Goal: Task Accomplishment & Management: Manage account settings

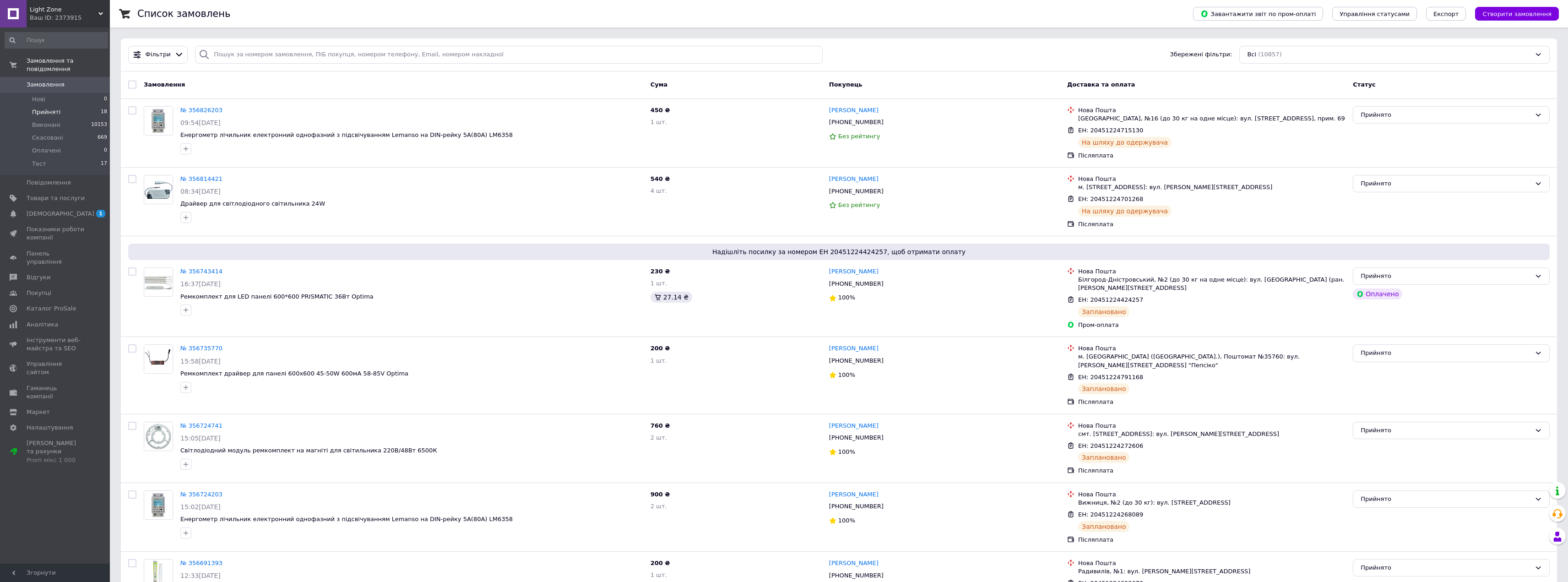
click at [51, 108] on span "Прийняті" at bounding box center [46, 112] width 28 height 8
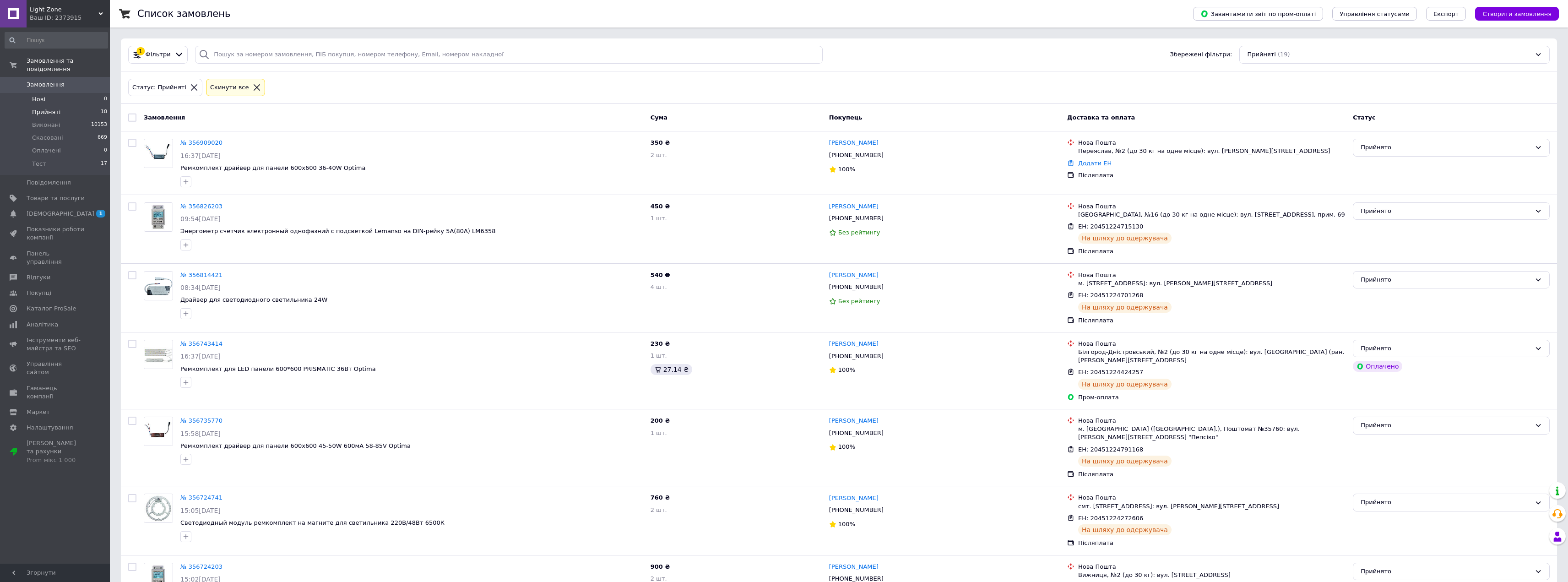
click at [43, 95] on span "Нові" at bounding box center [39, 99] width 13 height 8
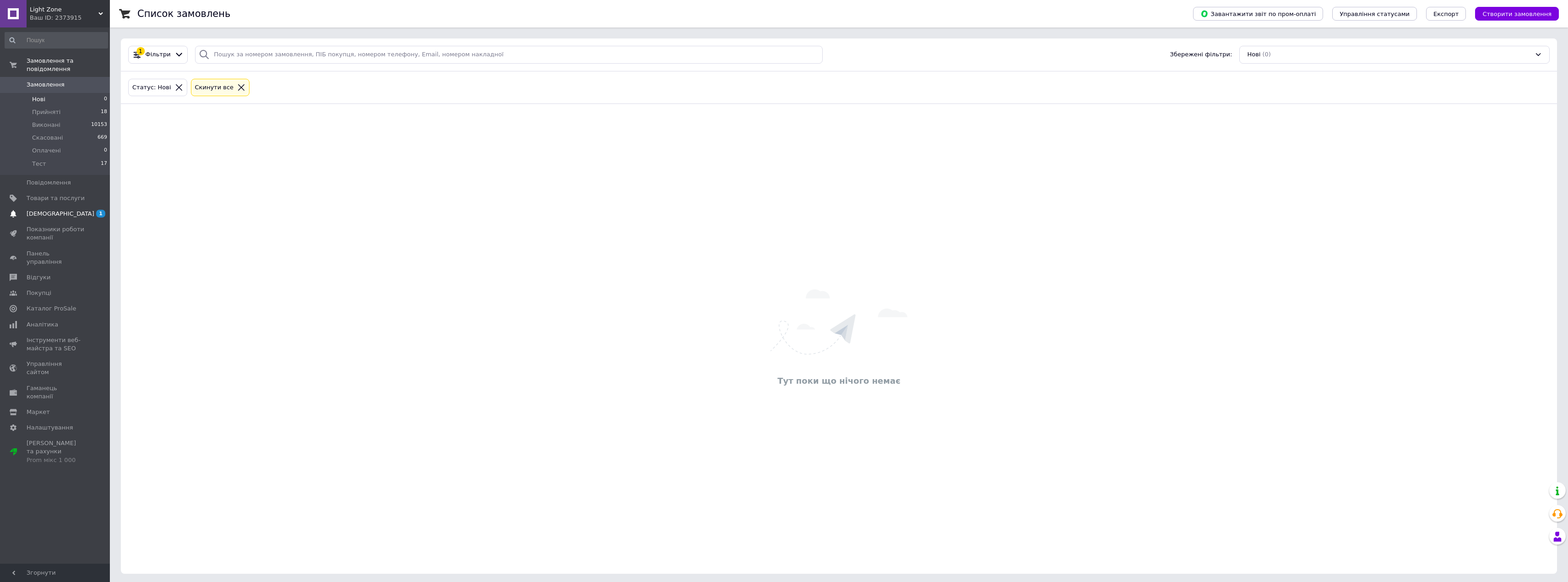
click at [73, 210] on span "[DEMOGRAPHIC_DATA]" at bounding box center [55, 213] width 58 height 8
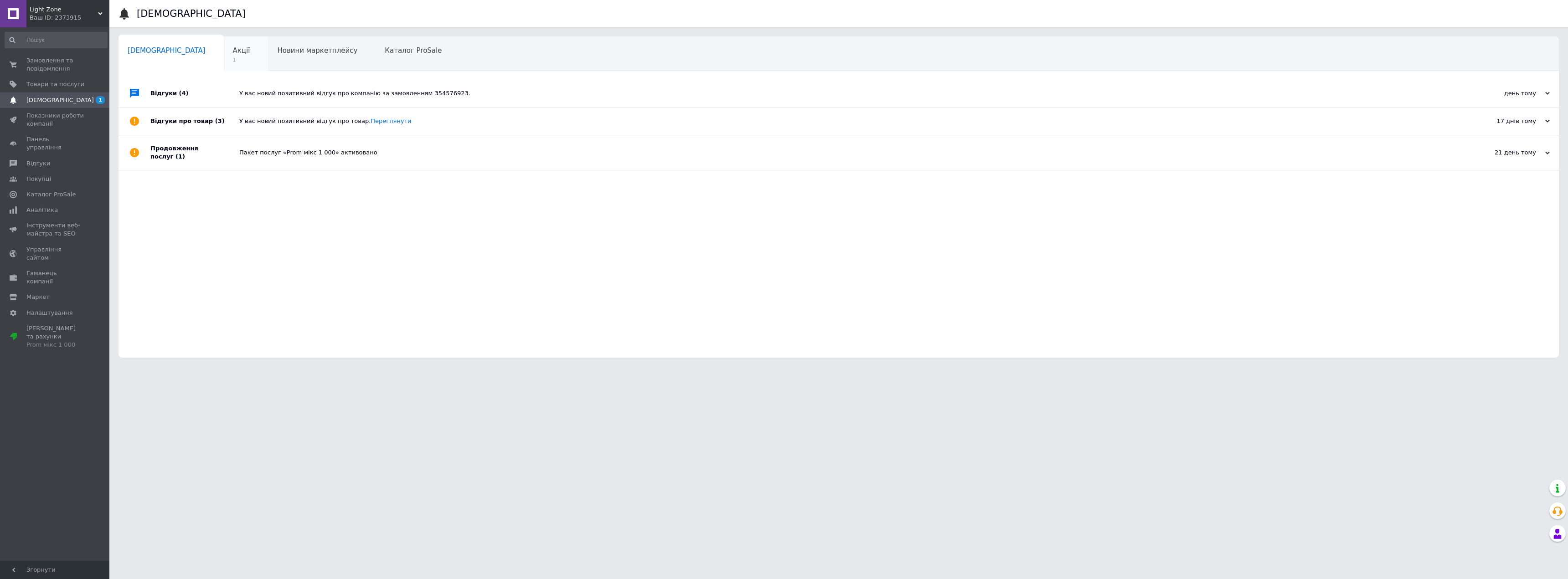
click at [233, 51] on span "Акції" at bounding box center [242, 50] width 17 height 8
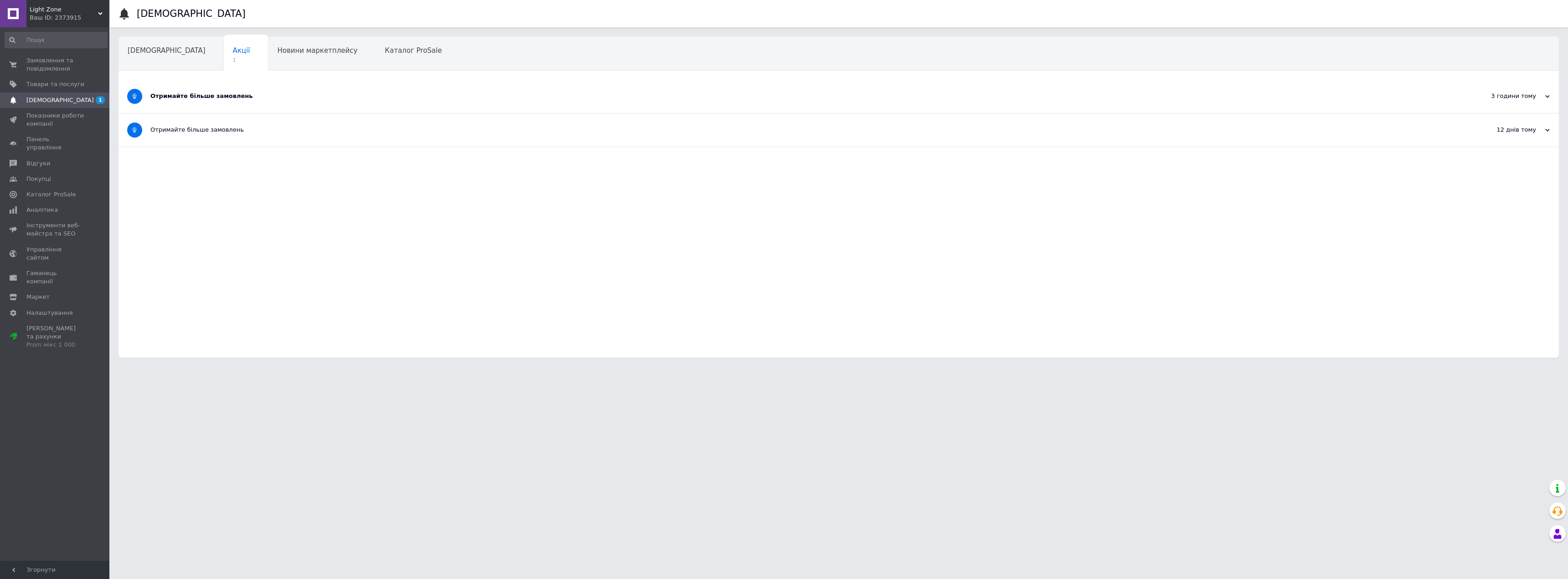
click at [277, 91] on div "Отримайте більше замовлень" at bounding box center [804, 96] width 1308 height 33
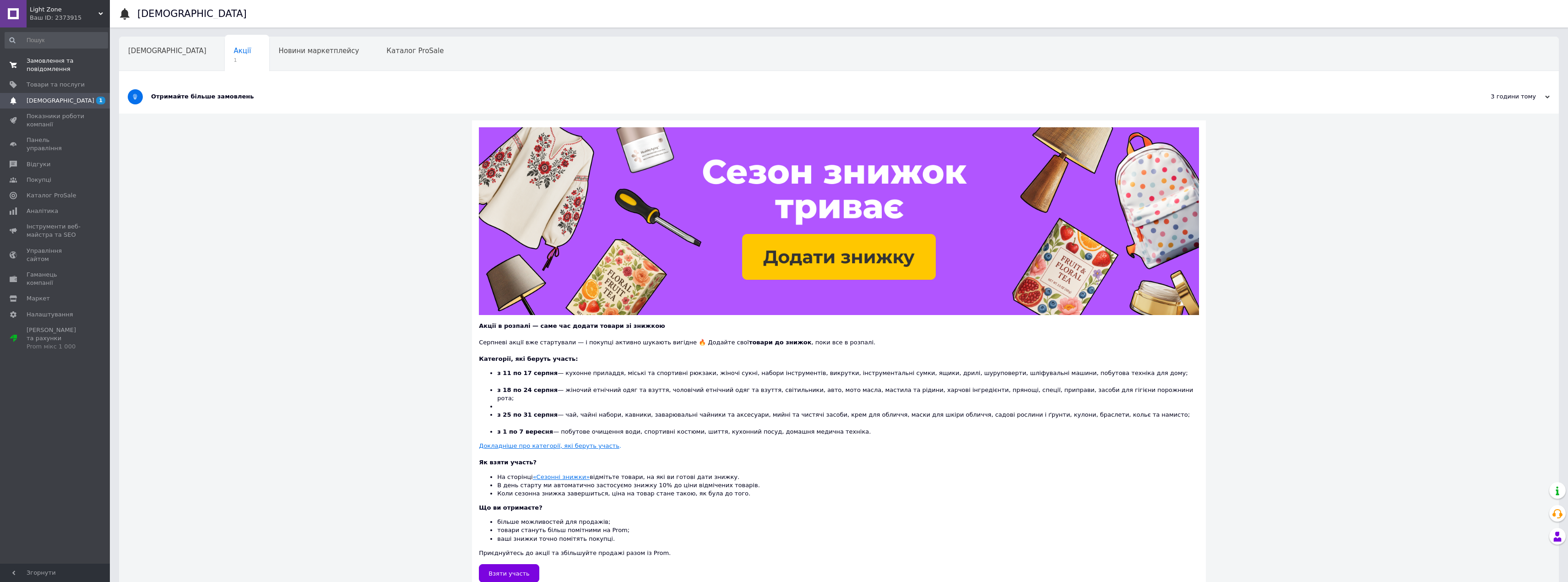
click at [49, 69] on span "Замовлення та повідомлення" at bounding box center [55, 65] width 58 height 17
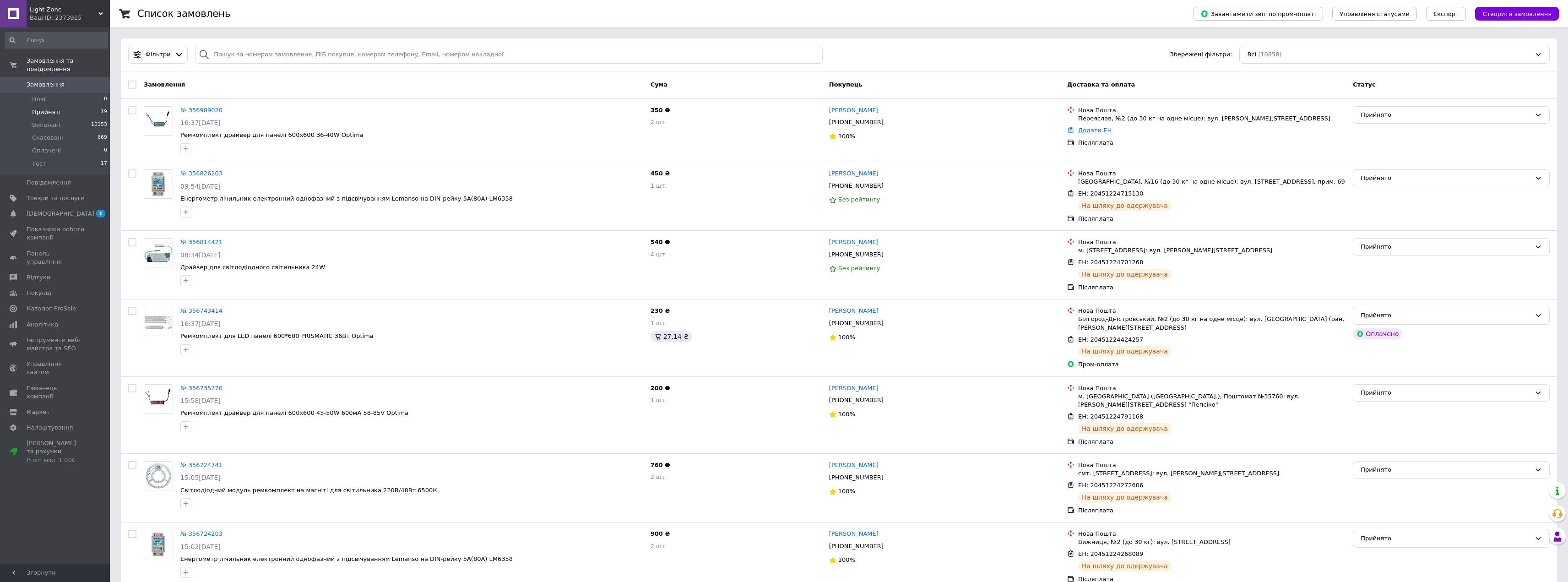
click at [57, 106] on li "Прийняті 19" at bounding box center [56, 112] width 112 height 13
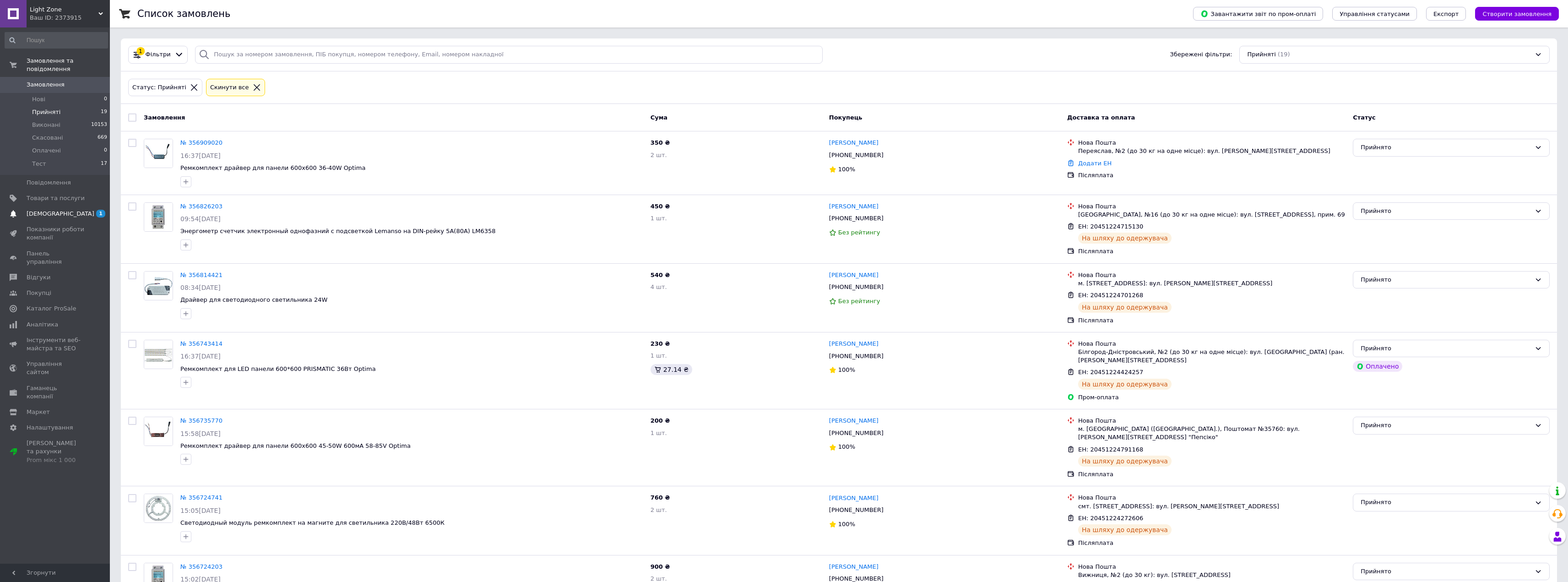
click at [59, 211] on link "[DEMOGRAPHIC_DATA] 1" at bounding box center [56, 213] width 112 height 15
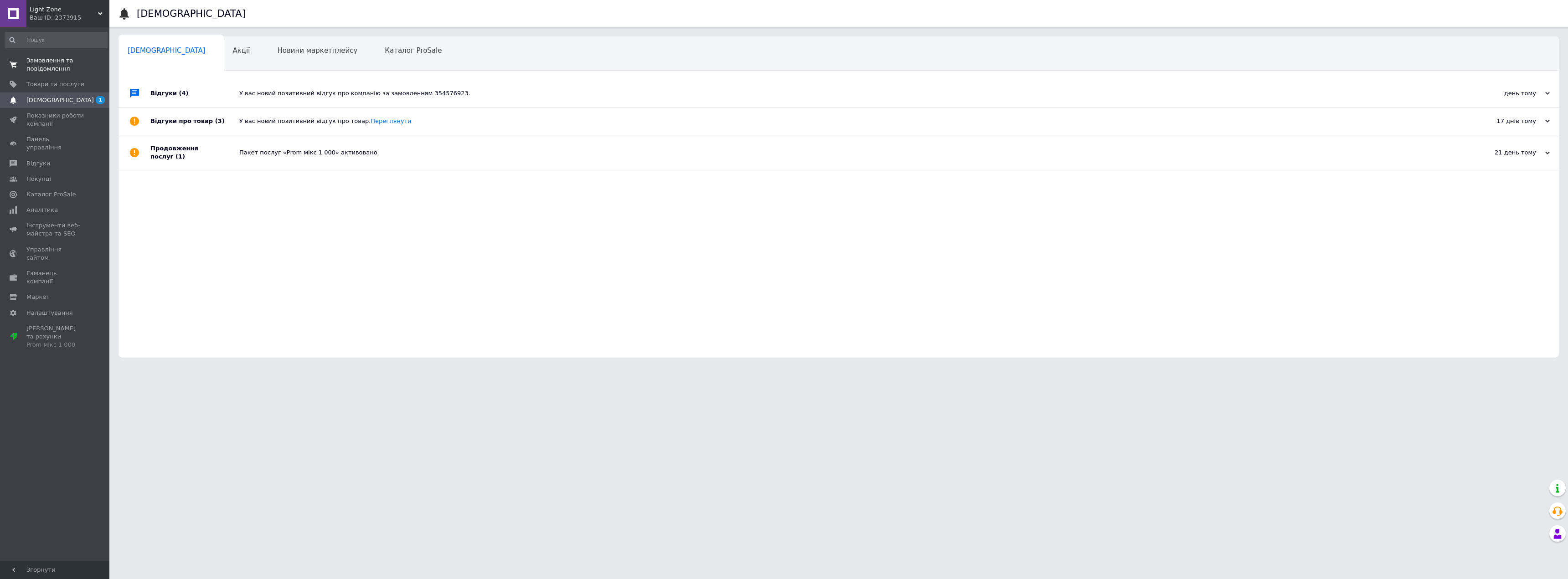
click at [50, 62] on span "Замовлення та повідомлення" at bounding box center [55, 64] width 58 height 16
